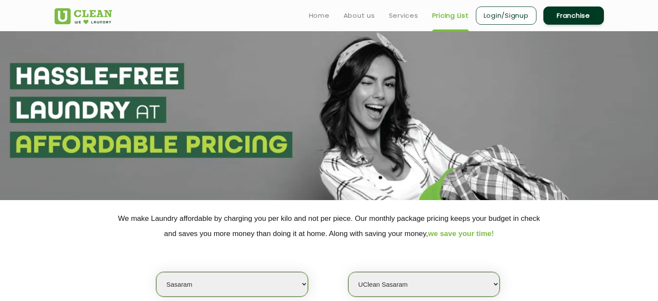
select select "174"
select select "512"
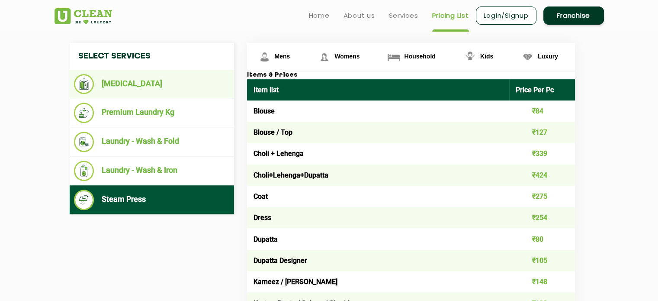
click at [124, 85] on li "[MEDICAL_DATA]" at bounding box center [152, 84] width 156 height 20
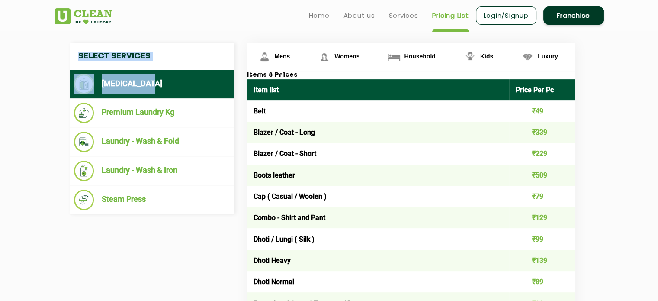
drag, startPoint x: 73, startPoint y: 68, endPoint x: 151, endPoint y: 84, distance: 79.6
click at [151, 84] on nav "Select Services [MEDICAL_DATA] Premium Laundry Kg Laundry - Wash & Fold Laundry…" at bounding box center [152, 128] width 164 height 171
copy nav "Select Services [MEDICAL_DATA]"
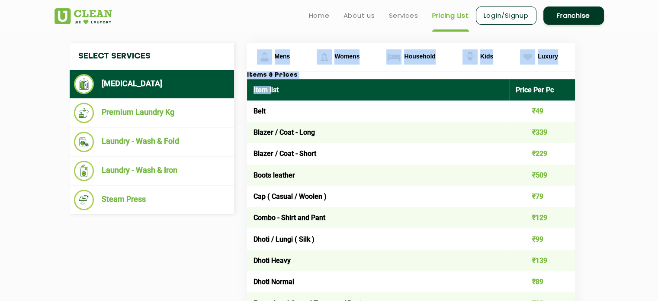
drag, startPoint x: 246, startPoint y: 74, endPoint x: 271, endPoint y: 95, distance: 33.2
click at [250, 88] on th "Item list" at bounding box center [378, 89] width 263 height 21
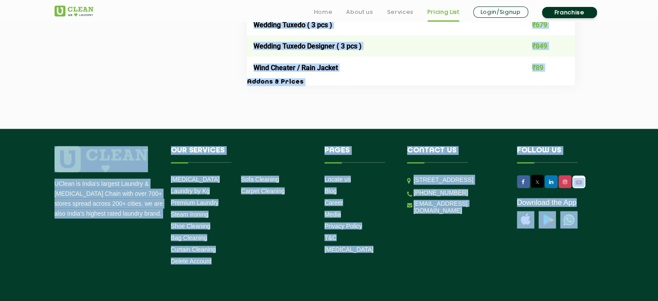
scroll to position [1900, 0]
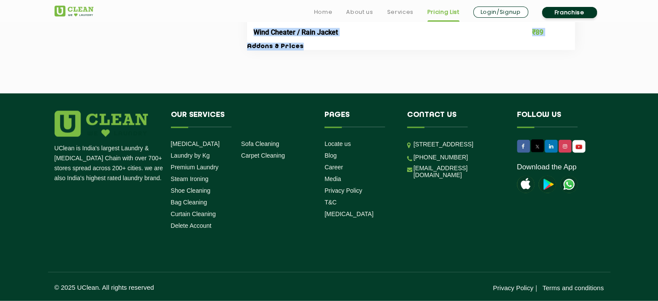
drag, startPoint x: 250, startPoint y: 88, endPoint x: 303, endPoint y: 48, distance: 66.1
copy div "Lore ipsu Dolor Sit Am Cons ₹08 Adipis / Elit - Sedd ₹682 Eiusmo / Temp - Incid…"
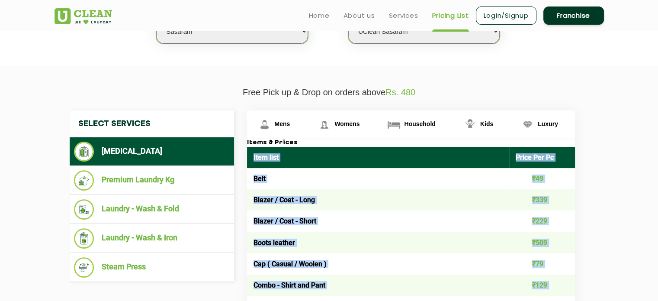
scroll to position [218, 0]
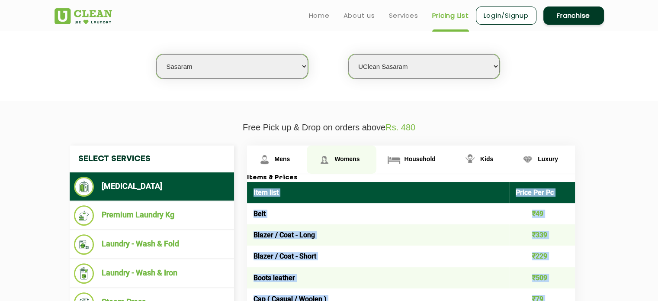
click at [307, 162] on link "Womens" at bounding box center [277, 159] width 60 height 28
copy div "Lore ipsu Dolor Sit Am Cons ₹08 Adipis / Elit - Sedd ₹682 Eiusmo / Temp - Incid…"
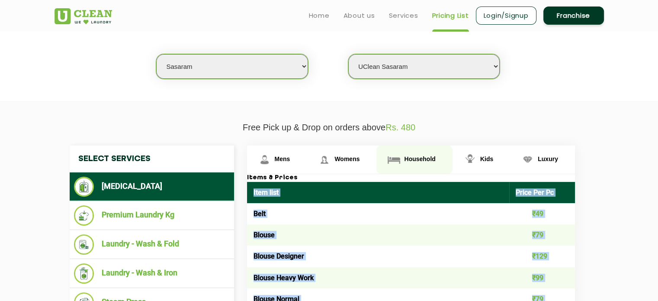
click at [290, 160] on span "Household" at bounding box center [283, 158] width 16 height 7
copy div "Lore ipsu Dolor Sit Am Cons ₹08 Adipis / Elit - Sedd ₹682 Eiusmo / Temp - Incid…"
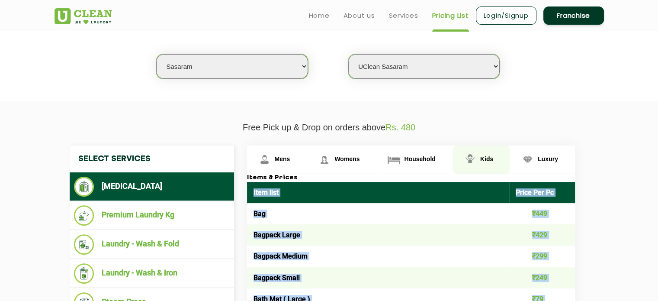
click at [272, 160] on img at bounding box center [264, 159] width 15 height 15
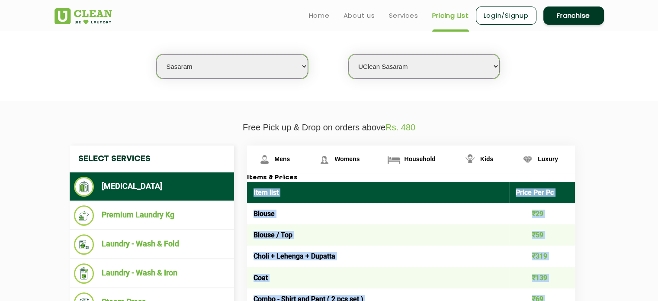
copy div "Lore ipsu Dolor Sit Am Cons ₹08 Adipis / Elit - Sedd ₹682 Eiusmo / Temp - Incid…"
click at [290, 161] on span "Luxury" at bounding box center [283, 158] width 16 height 7
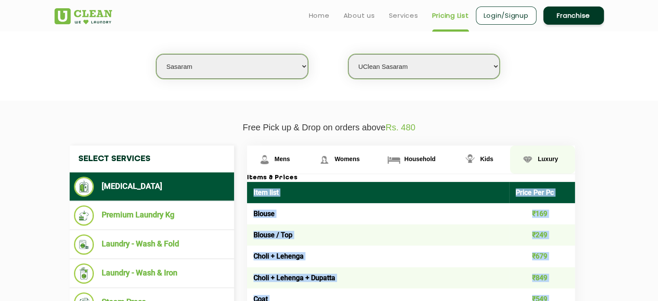
copy div "Lore ipsu Dolor Sit Am Cons ₹08 Adipis / Elit - Sedd ₹682 Eiusmo / Temp - Incid…"
